Goal: Information Seeking & Learning: Learn about a topic

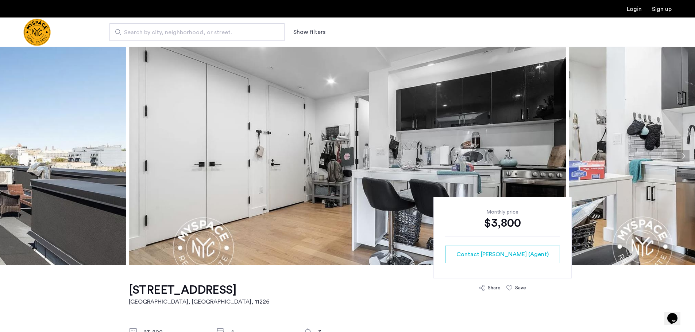
click at [682, 154] on button "Next apartment" at bounding box center [683, 156] width 12 height 12
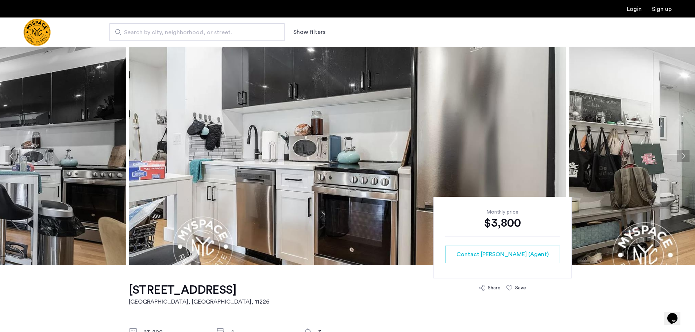
click at [682, 156] on button "Next apartment" at bounding box center [683, 156] width 12 height 12
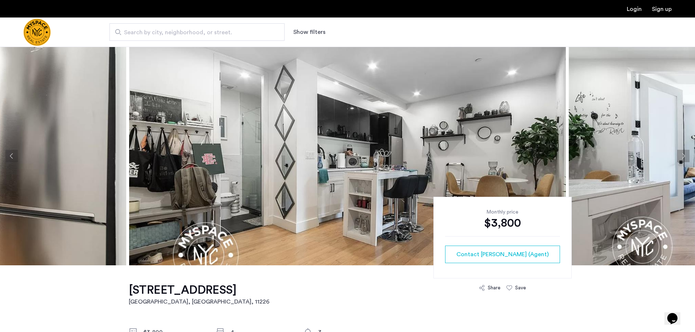
click at [682, 156] on button "Next apartment" at bounding box center [683, 156] width 12 height 12
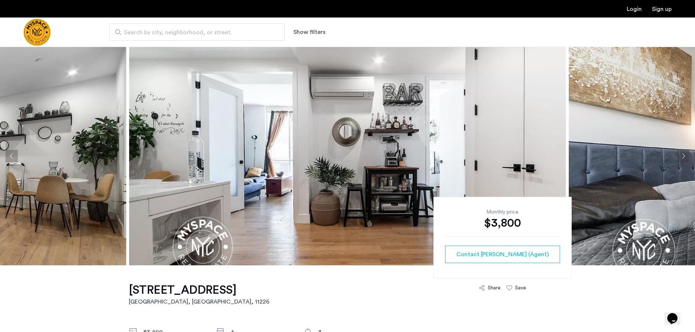
click at [686, 156] on button "Next apartment" at bounding box center [683, 156] width 12 height 12
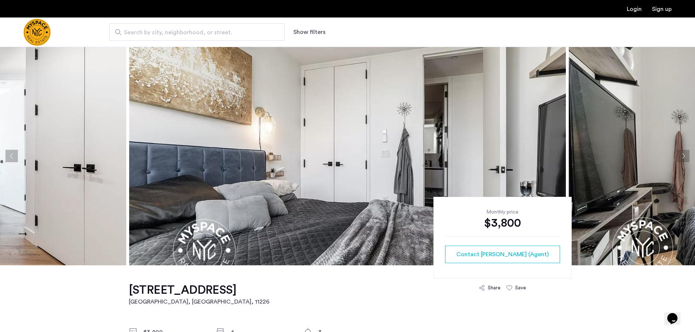
click at [686, 156] on button "Next apartment" at bounding box center [683, 156] width 12 height 12
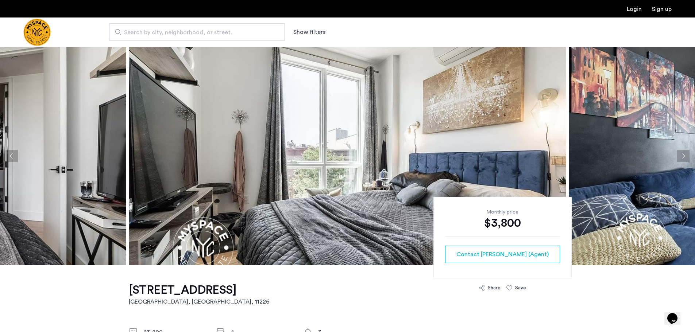
click at [686, 156] on button "Next apartment" at bounding box center [683, 156] width 12 height 12
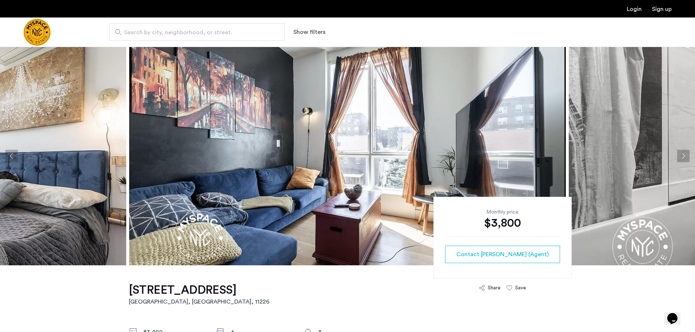
click at [686, 156] on button "Next apartment" at bounding box center [683, 156] width 12 height 12
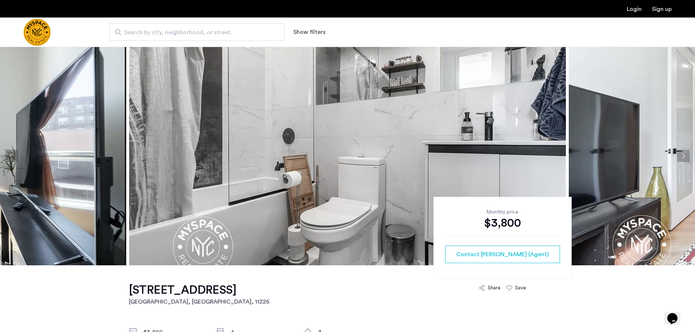
click at [686, 156] on button "Next apartment" at bounding box center [683, 156] width 12 height 12
